Goal: Check status: Check status

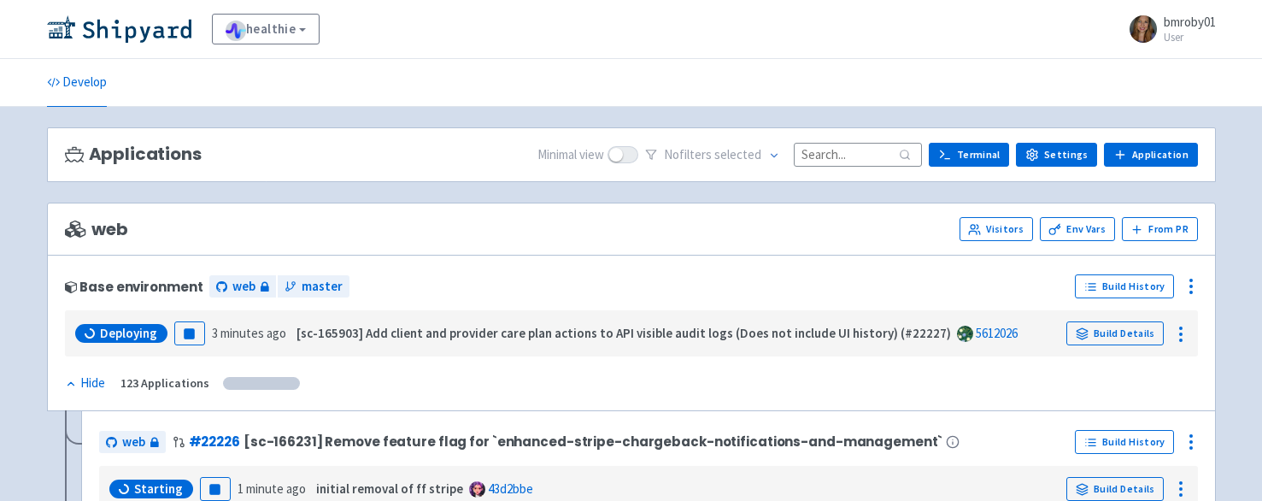
click at [842, 160] on input at bounding box center [858, 154] width 128 height 23
paste input "brianna.roby+qa-sc-162104-005@gethealthie.com"
type input "brianna.roby+qa-sc-162104-005@gethealthie.com"
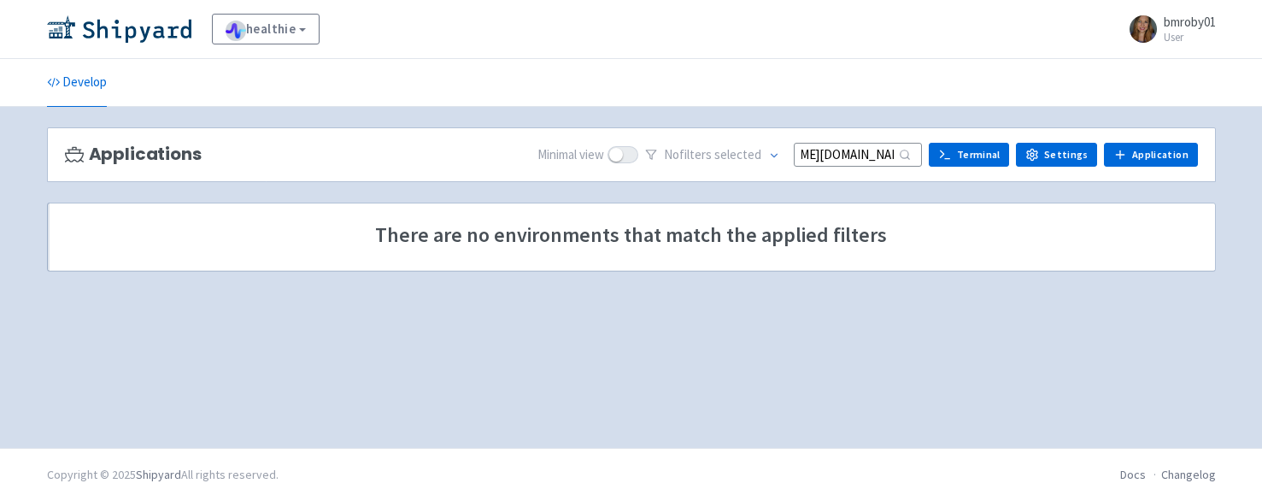
click at [841, 153] on input "brianna.roby+qa-sc-162104-005@gethealthie.com" at bounding box center [858, 154] width 128 height 23
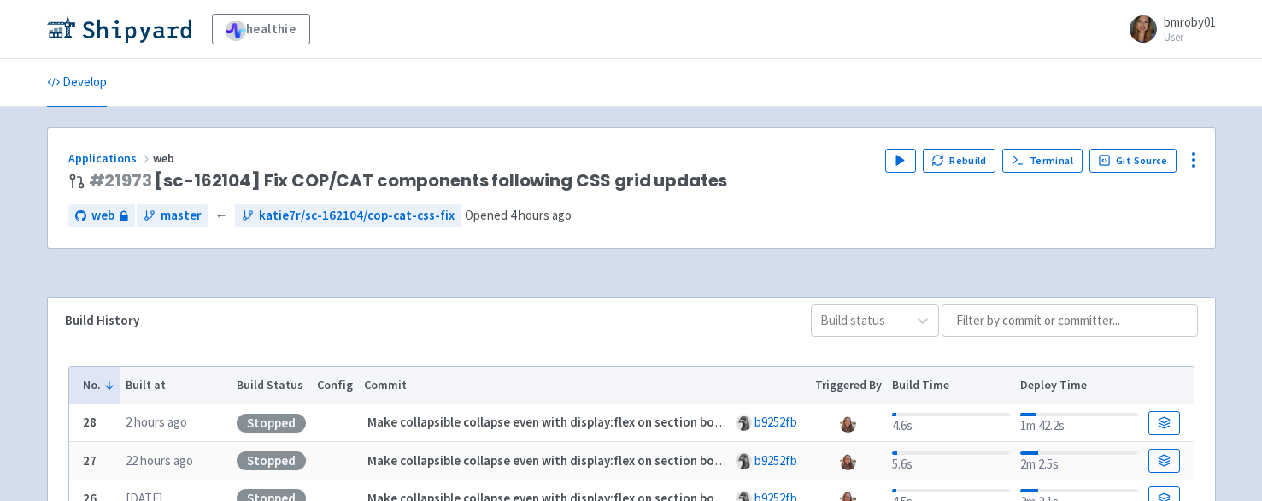
scroll to position [40, 0]
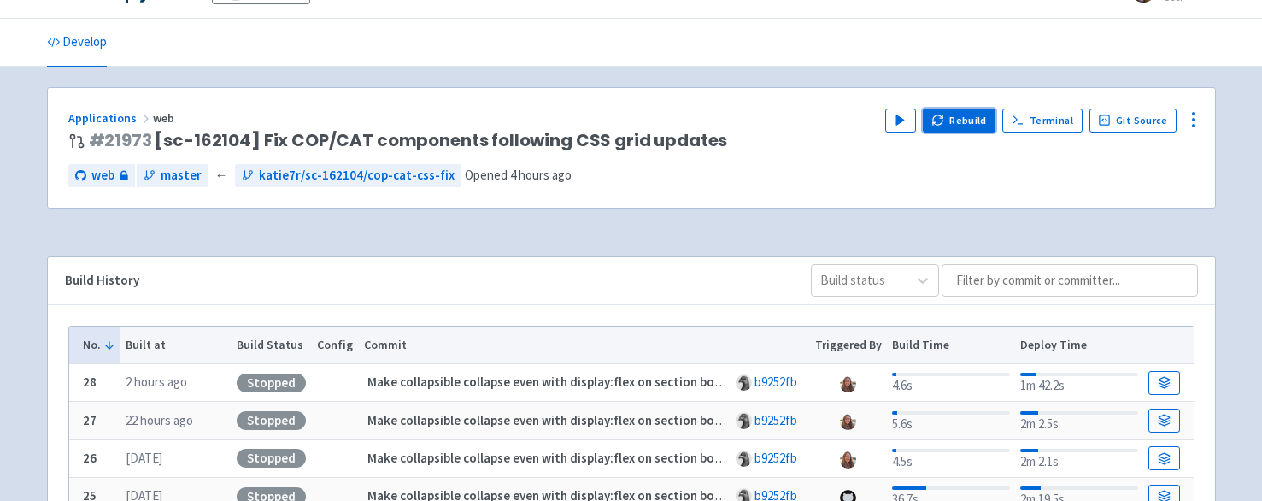
click at [953, 124] on button "Rebuild" at bounding box center [959, 121] width 73 height 24
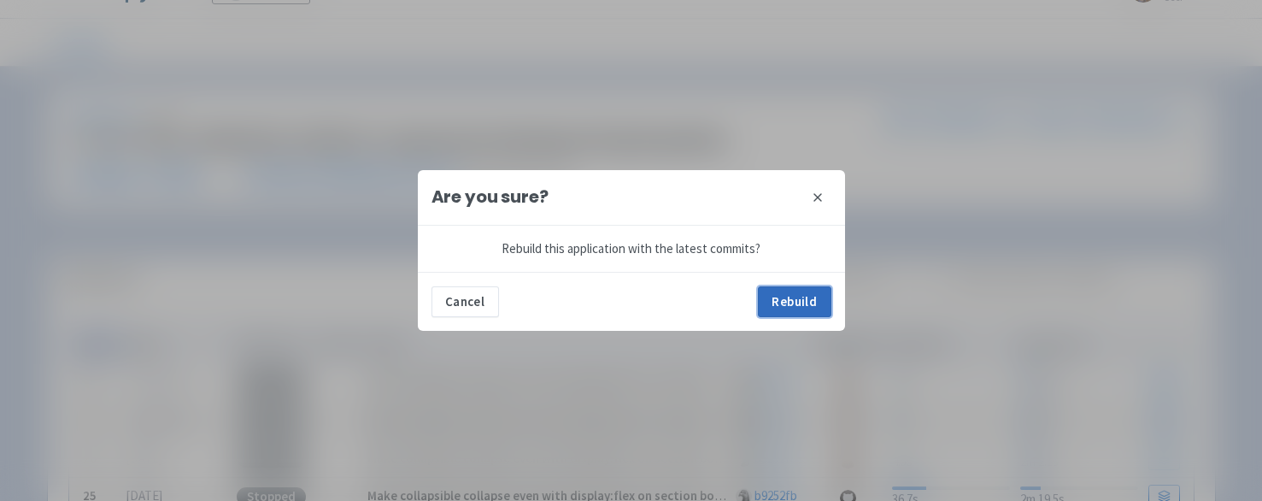
click at [800, 300] on button "Rebuild" at bounding box center [794, 301] width 73 height 31
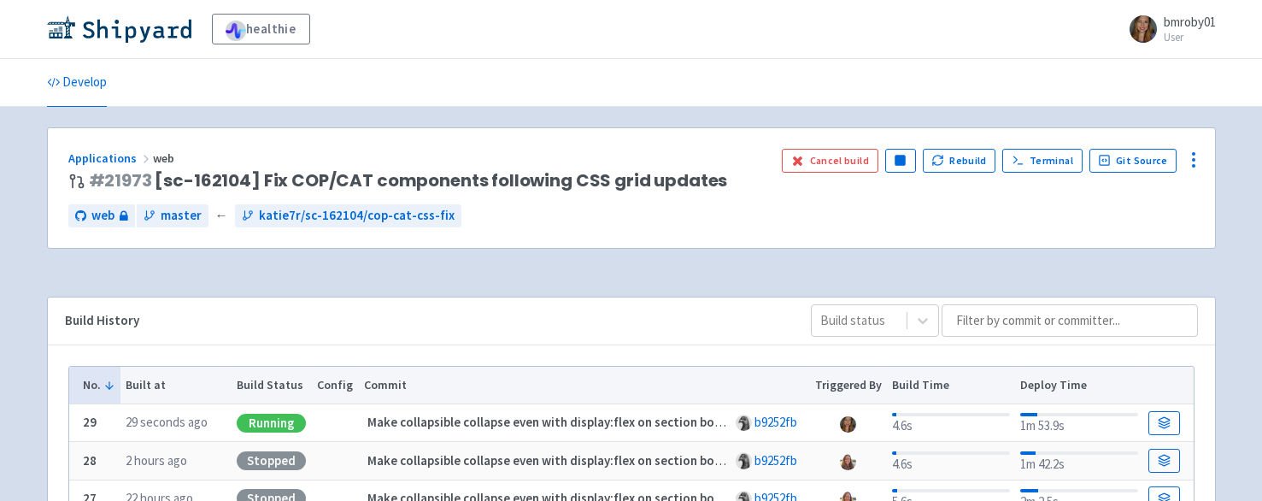
click at [272, 422] on div "Running" at bounding box center [271, 423] width 69 height 19
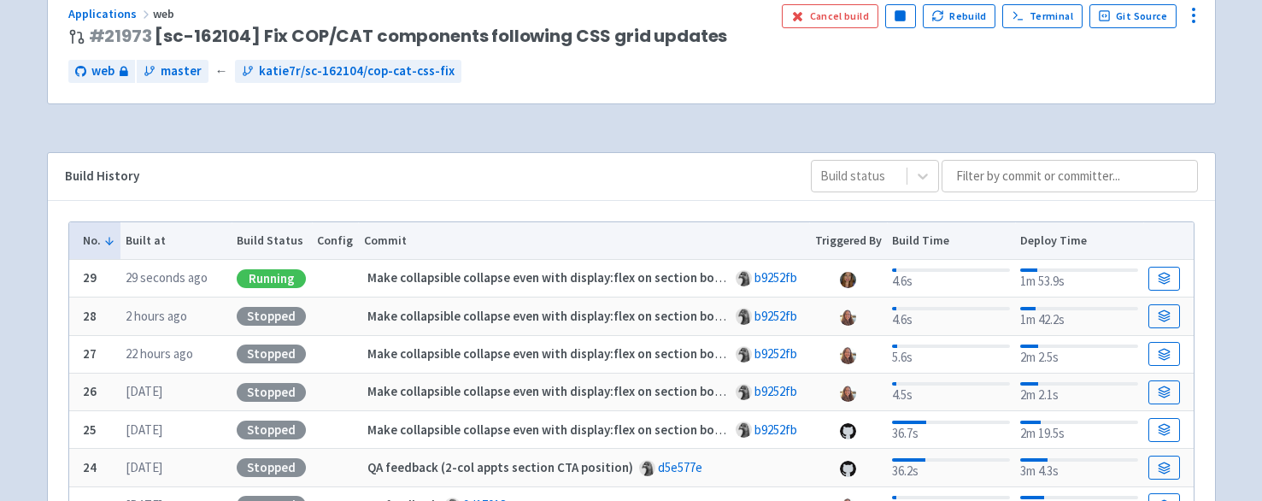
scroll to position [153, 0]
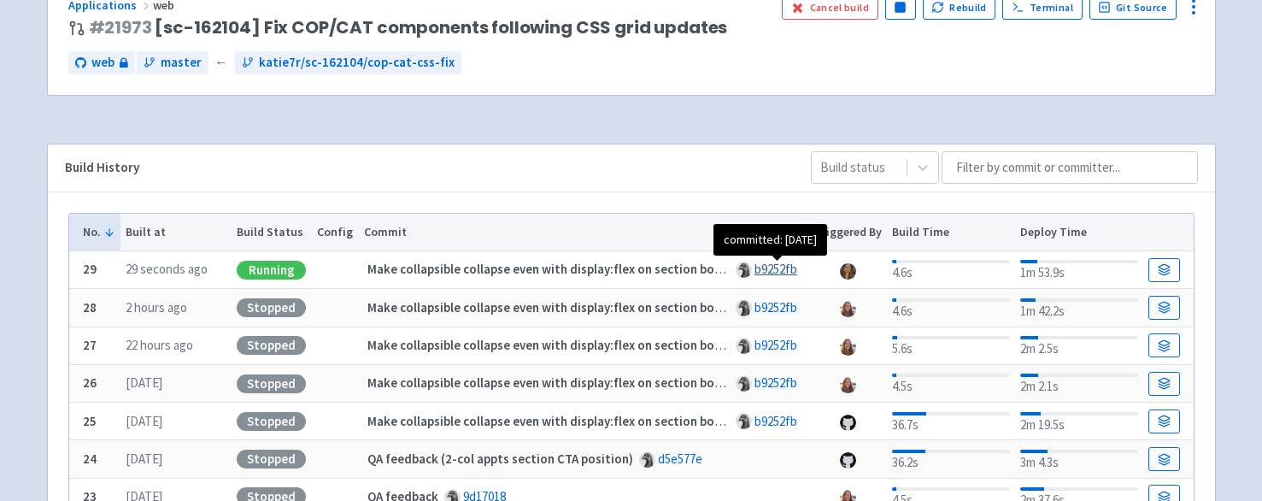
click at [781, 267] on link "b9252fb" at bounding box center [775, 269] width 43 height 16
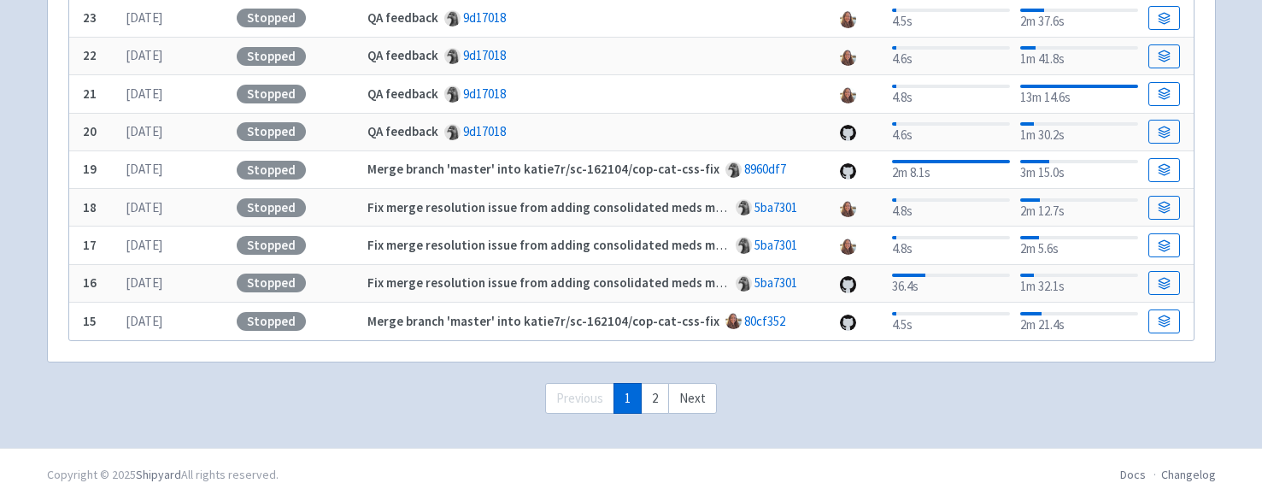
scroll to position [0, 0]
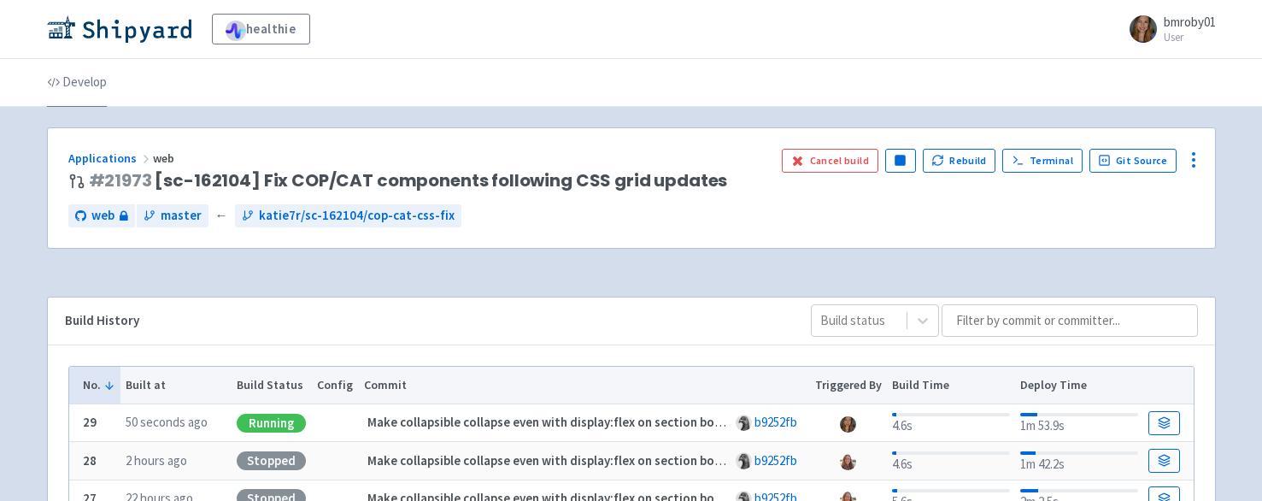
click at [82, 81] on link "Develop" at bounding box center [77, 83] width 60 height 48
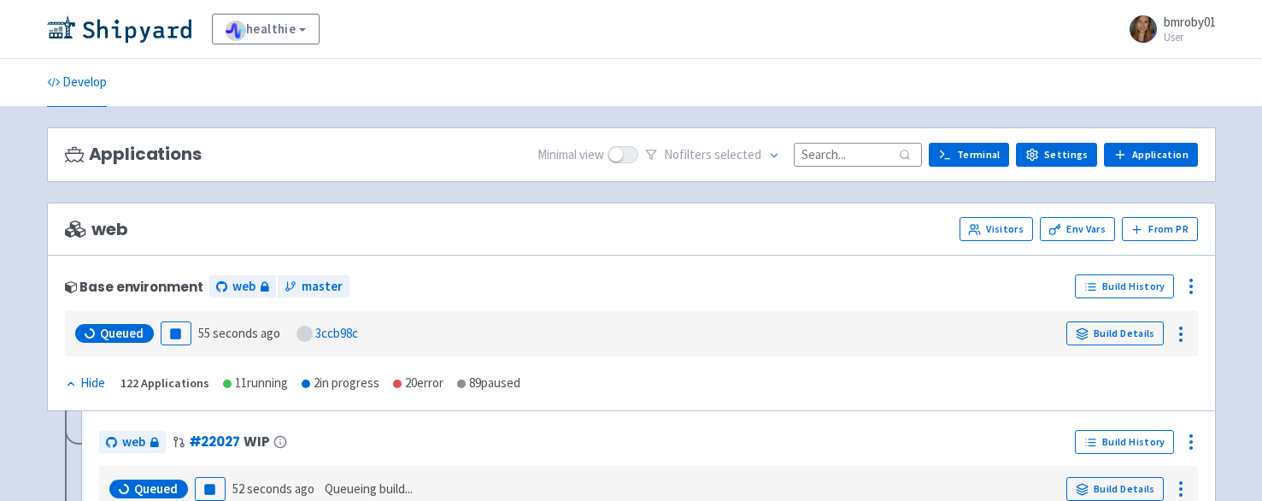
click at [849, 161] on input at bounding box center [858, 154] width 128 height 23
paste input "162104"
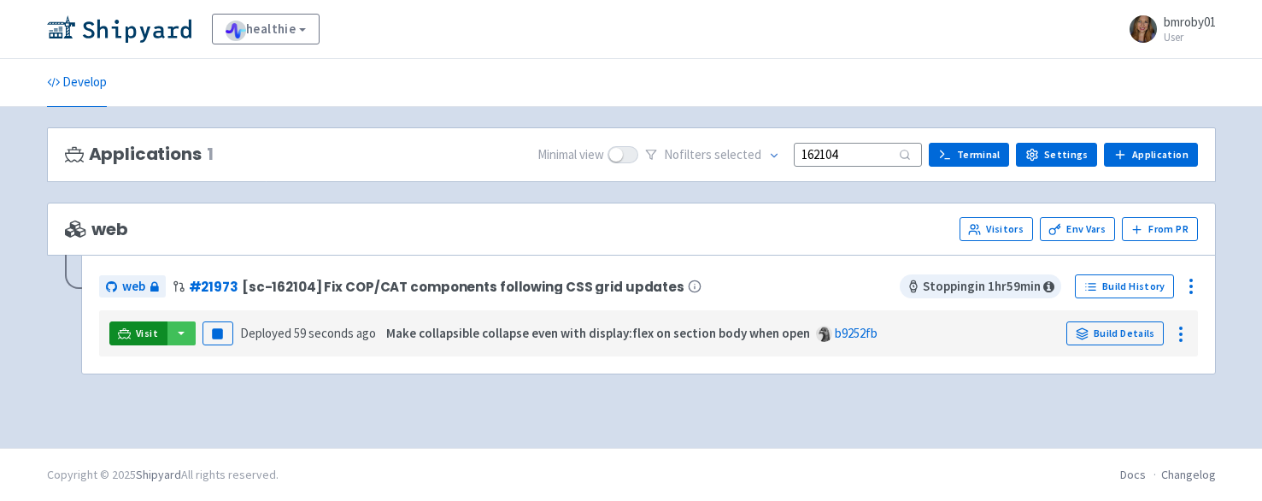
type input "162104"
click at [133, 330] on link "Visit" at bounding box center [138, 333] width 58 height 24
